Goal: Task Accomplishment & Management: Use online tool/utility

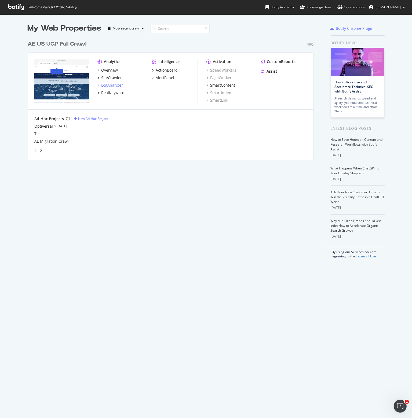
click at [109, 85] on div "LogAnalyzer" at bounding box center [112, 85] width 22 height 5
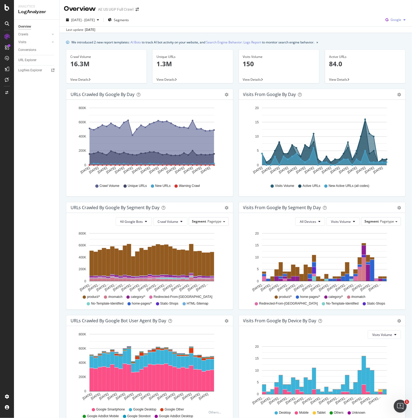
click at [390, 18] on span "Google" at bounding box center [395, 19] width 11 height 5
click at [384, 50] on div "OpenAI" at bounding box center [391, 50] width 37 height 8
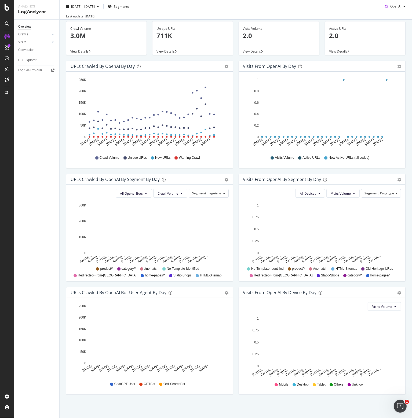
scroll to position [28, 0]
